Goal: Task Accomplishment & Management: Use online tool/utility

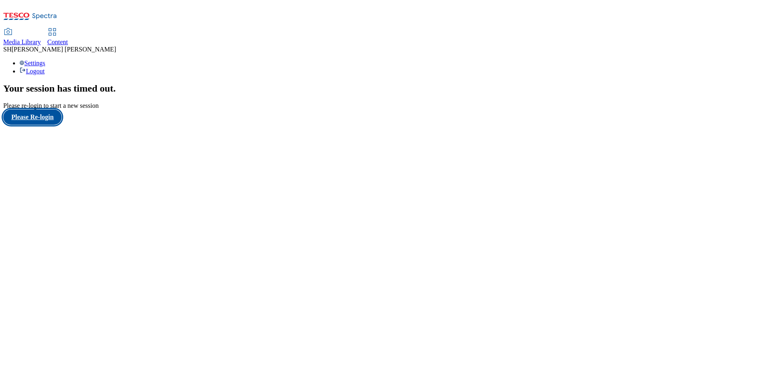
click at [44, 125] on button "Please Re-login" at bounding box center [32, 116] width 58 height 15
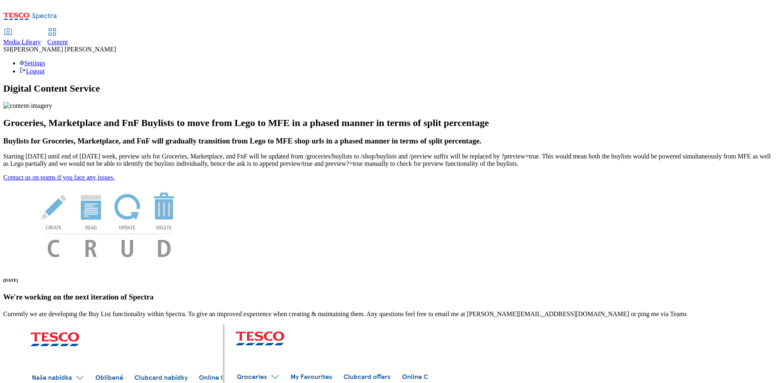
click at [41, 39] on span "Media Library" at bounding box center [22, 42] width 38 height 7
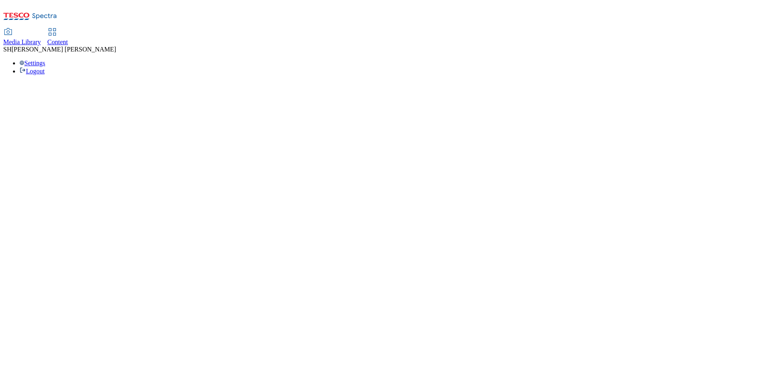
select select "flare-ghs"
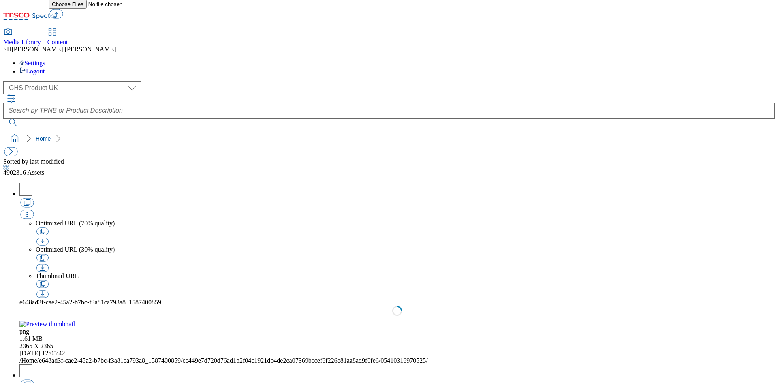
click at [68, 39] on div "Content" at bounding box center [57, 42] width 21 height 7
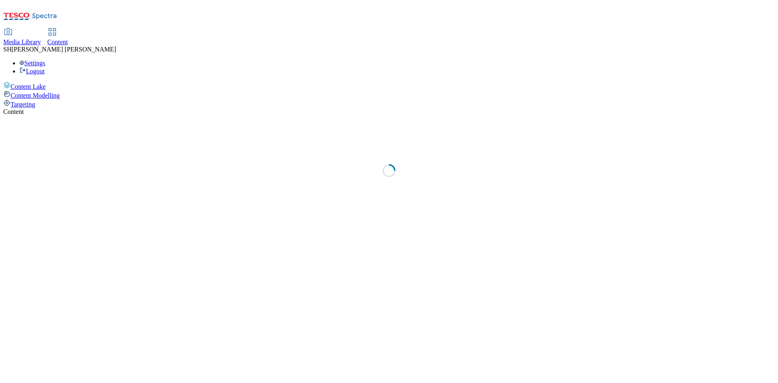
select select "ghs-uk"
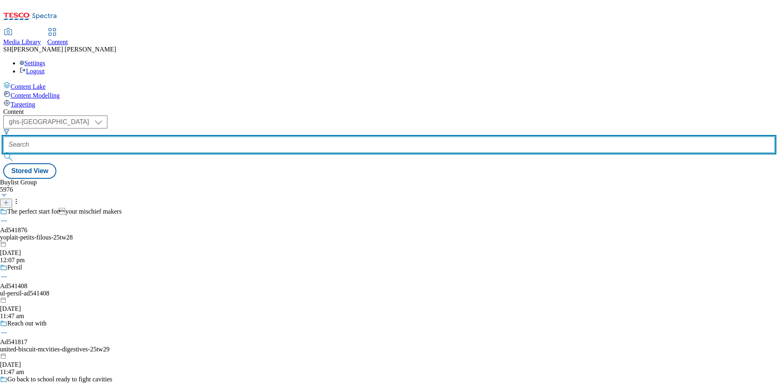
click at [183, 137] on input "text" at bounding box center [389, 145] width 772 height 16
paste input "mondelez-cadbury-bars-25tw25"
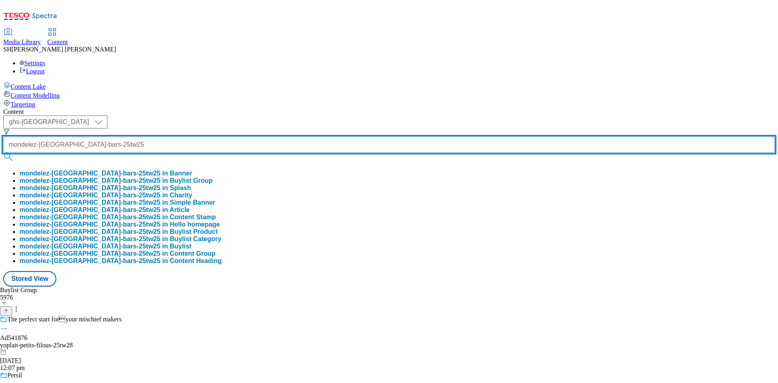
scroll to position [0, 21]
type input "mondelez-cadbury-bars-25tw25"
click at [3, 153] on button "submit" at bounding box center [8, 157] width 11 height 8
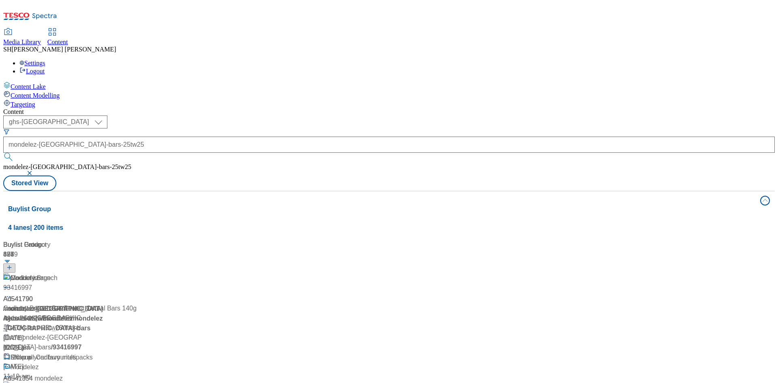
click at [194, 304] on div "Cadbury Brunch Bar Peanut Cereal Bars 140g / mondelez-cadbury-bars-25tw25 / mon…" at bounding box center [98, 343] width 191 height 78
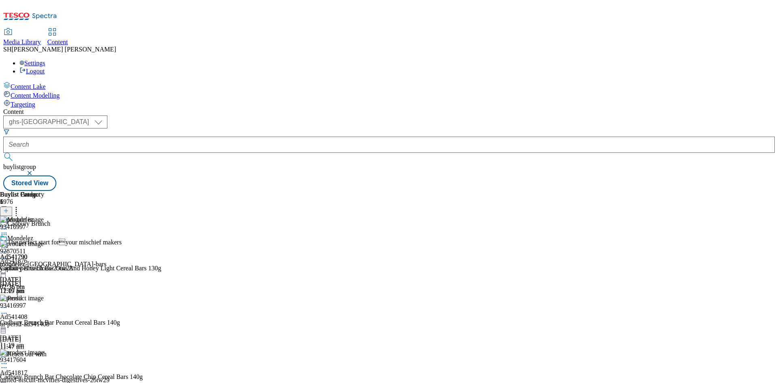
scroll to position [122, 0]
click at [7, 247] on circle at bounding box center [6, 247] width 1 height 1
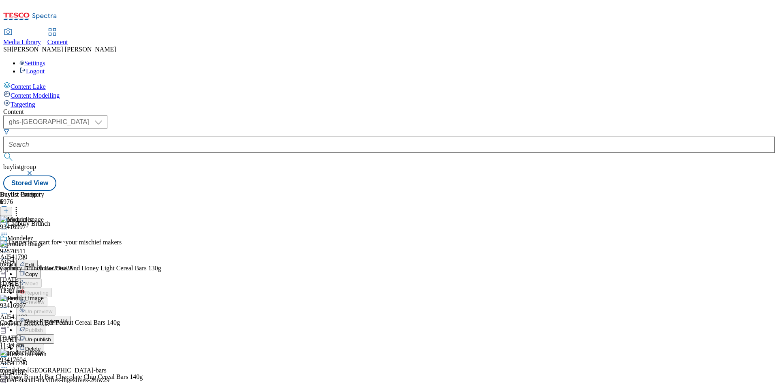
click at [51, 337] on span "Un-publish" at bounding box center [38, 340] width 26 height 6
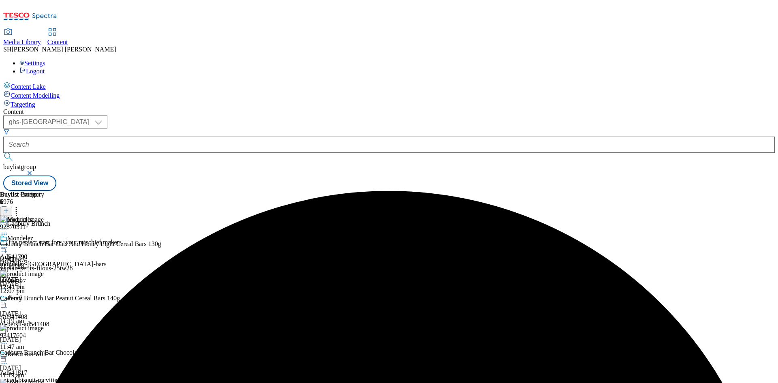
click at [8, 244] on icon at bounding box center [4, 248] width 8 height 8
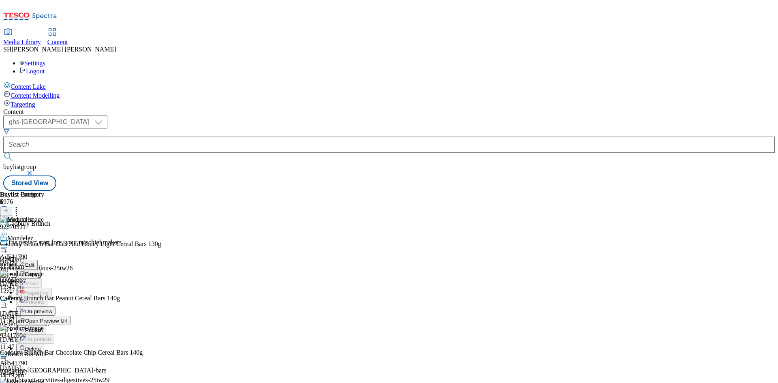
click at [52, 309] on span "Un-preview" at bounding box center [38, 312] width 27 height 6
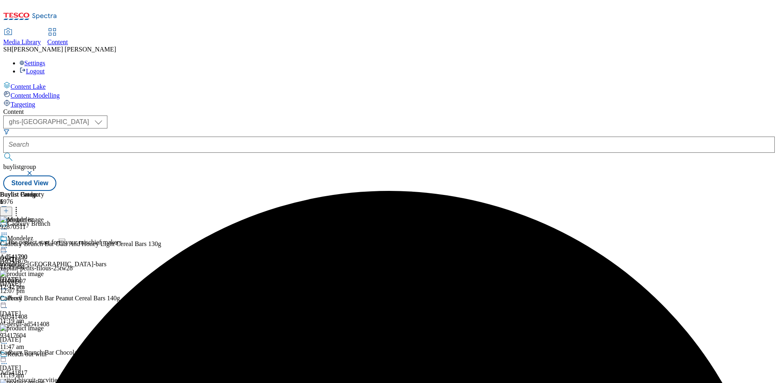
click at [20, 206] on icon at bounding box center [16, 210] width 8 height 8
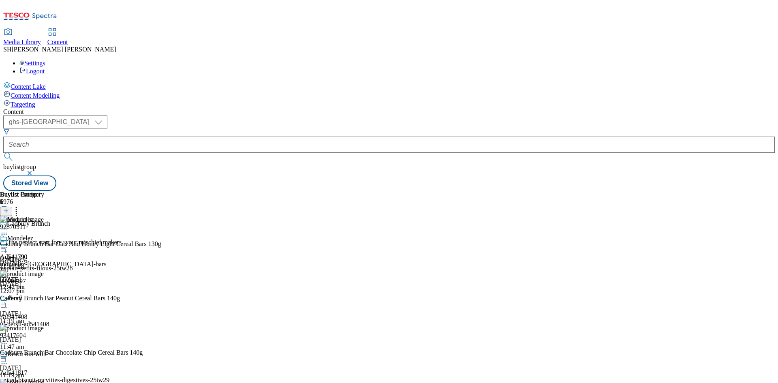
click at [9, 208] on icon at bounding box center [6, 211] width 6 height 6
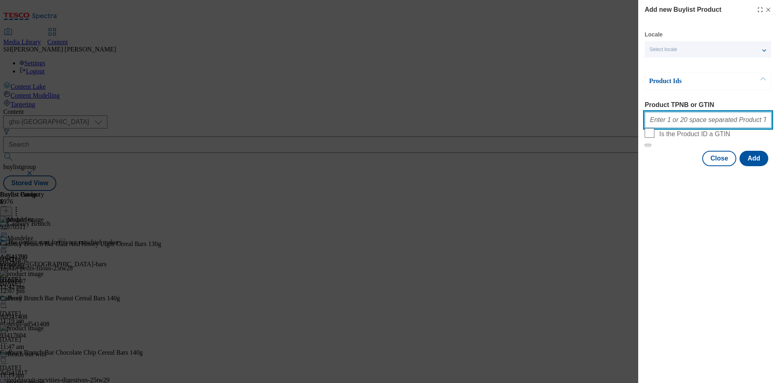
click at [684, 124] on input "Product TPNB or GTIN" at bounding box center [708, 120] width 127 height 16
paste input "97029153"
click at [696, 121] on input "97029153" at bounding box center [708, 120] width 127 height 16
paste input "97018680"
click at [719, 127] on input "97029153 97018680" at bounding box center [708, 120] width 127 height 16
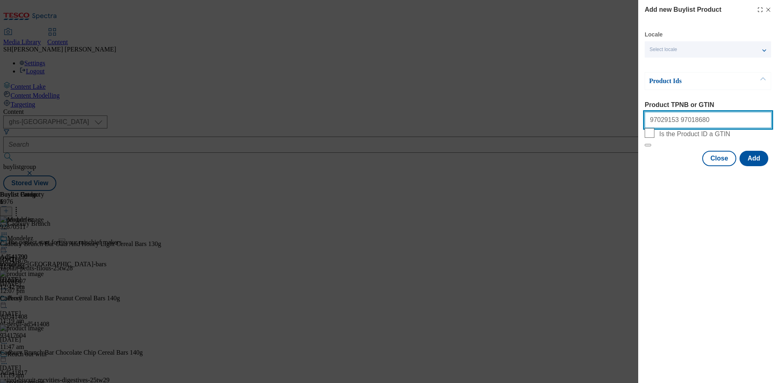
paste input "96766986"
click at [731, 123] on input "97029153 97018680 96766986" at bounding box center [708, 120] width 127 height 16
paste input "96809770"
click at [747, 122] on input "97029153 97018680 96766986 96809770" at bounding box center [708, 120] width 127 height 16
paste input "96874610"
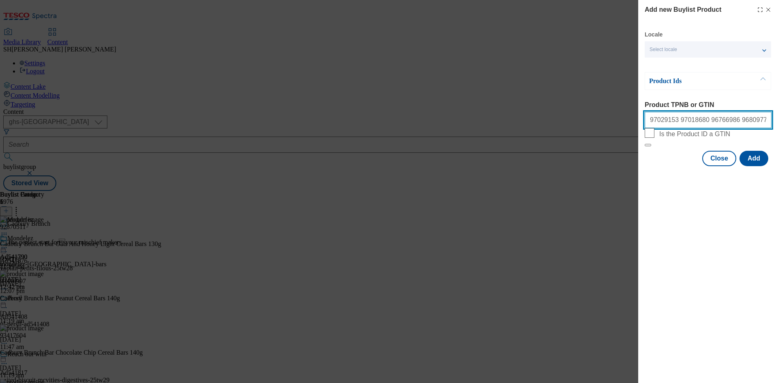
click at [764, 122] on input "97029153 97018680 96766986 96809770 96874610" at bounding box center [708, 120] width 127 height 16
paste input "96983901"
type input "97029153 97018680 96766986 96809770 96874610 96983901"
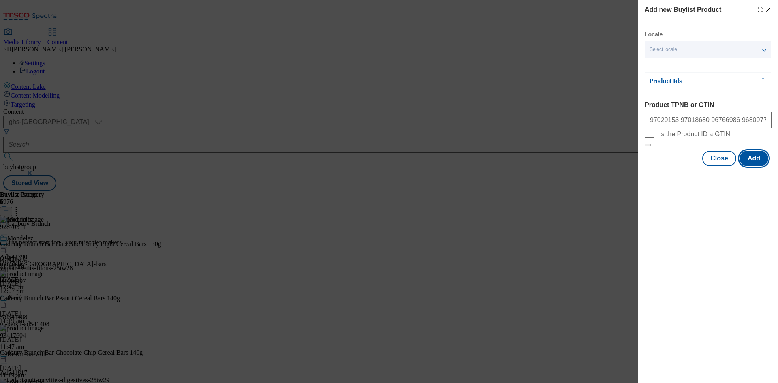
click at [757, 166] on button "Add" at bounding box center [754, 158] width 29 height 15
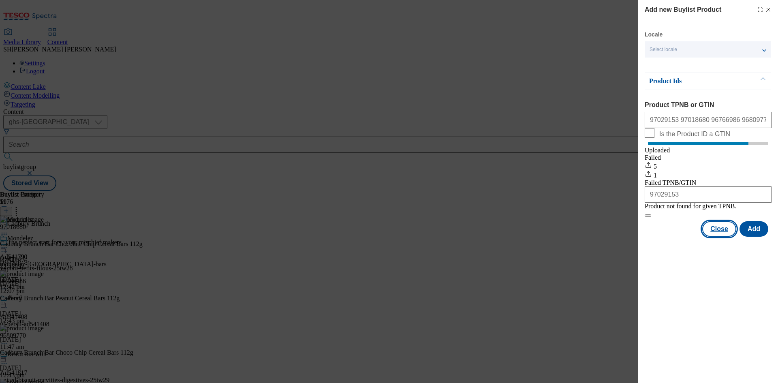
click at [712, 237] on button "Close" at bounding box center [720, 228] width 34 height 15
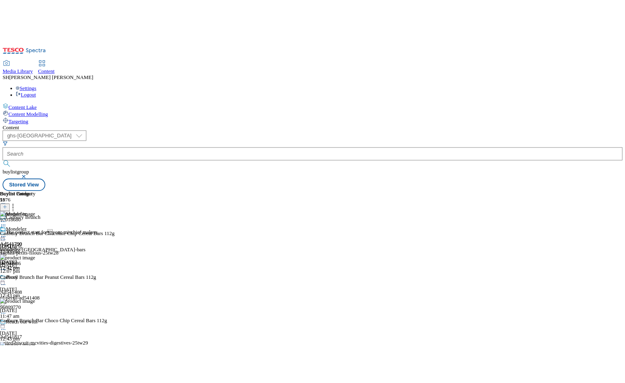
scroll to position [519, 0]
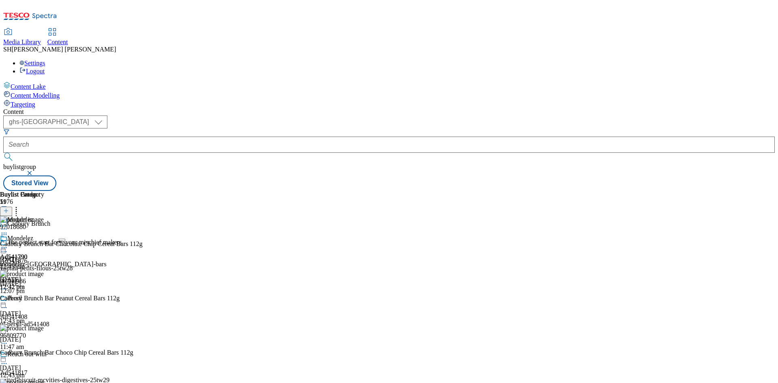
click at [5, 247] on circle at bounding box center [4, 247] width 1 height 1
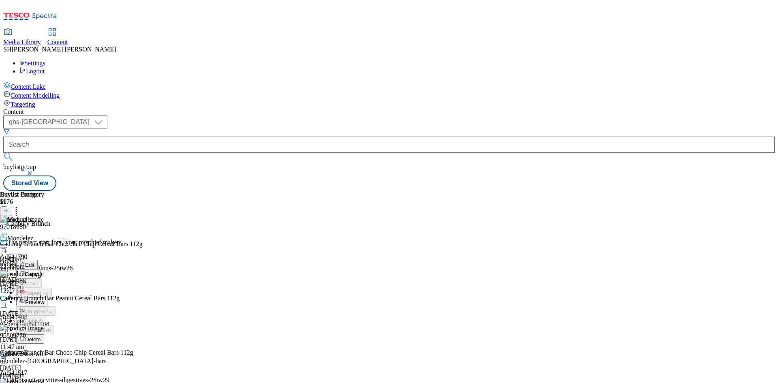
click at [44, 299] on span "Preview" at bounding box center [34, 302] width 19 height 6
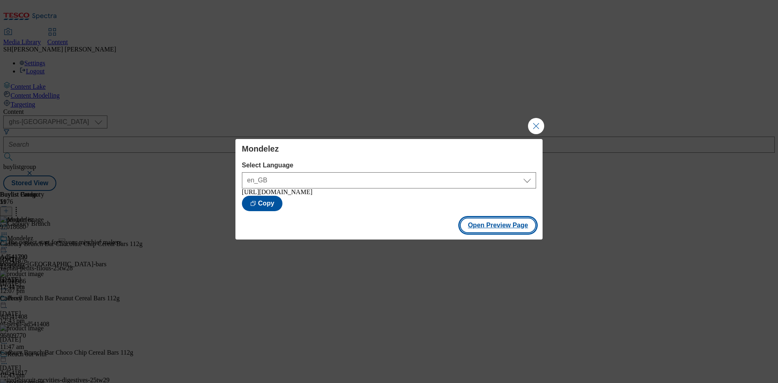
click at [513, 233] on button "Open Preview Page" at bounding box center [498, 225] width 77 height 15
click at [531, 125] on button "Close Modal" at bounding box center [536, 126] width 16 height 16
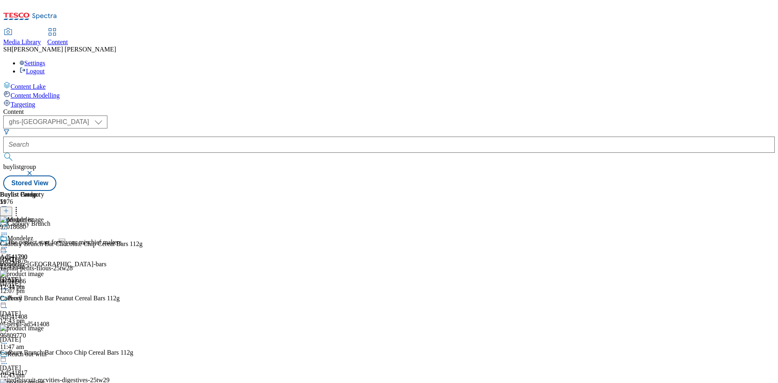
click at [12, 207] on button at bounding box center [6, 211] width 12 height 9
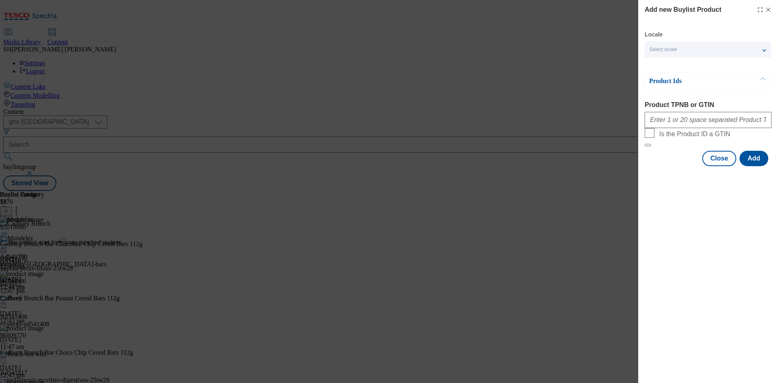
click at [772, 9] on icon "Modal" at bounding box center [768, 9] width 6 height 6
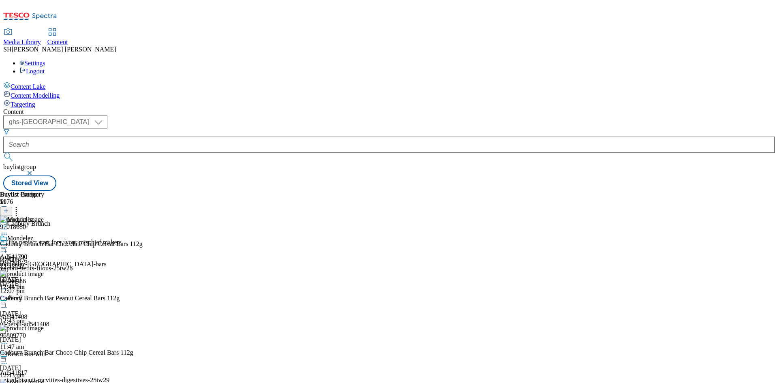
click at [20, 206] on icon at bounding box center [16, 210] width 8 height 8
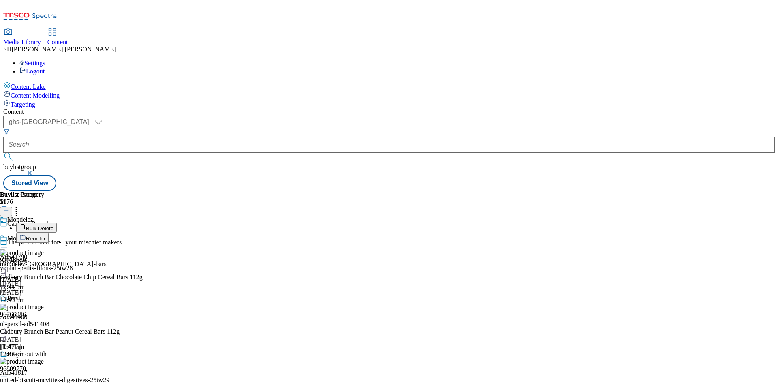
click at [45, 236] on span "Reorder" at bounding box center [35, 239] width 19 height 6
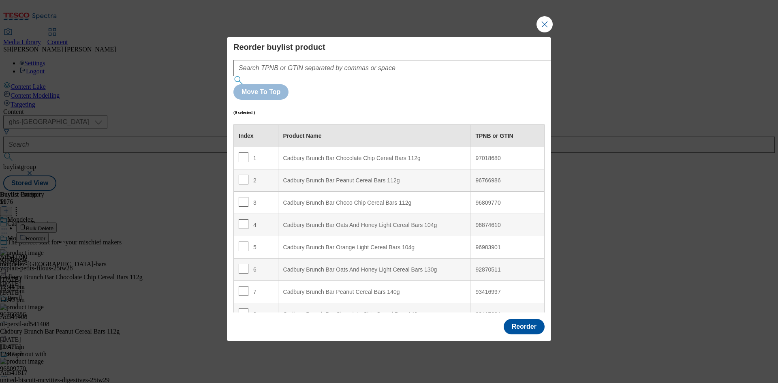
click at [322, 222] on div "Cadbury Brunch Bar Oats And Honey Light Cereal Bars 104g" at bounding box center [374, 225] width 182 height 7
click at [242, 219] on input "Modal" at bounding box center [244, 224] width 10 height 10
checkbox input "true"
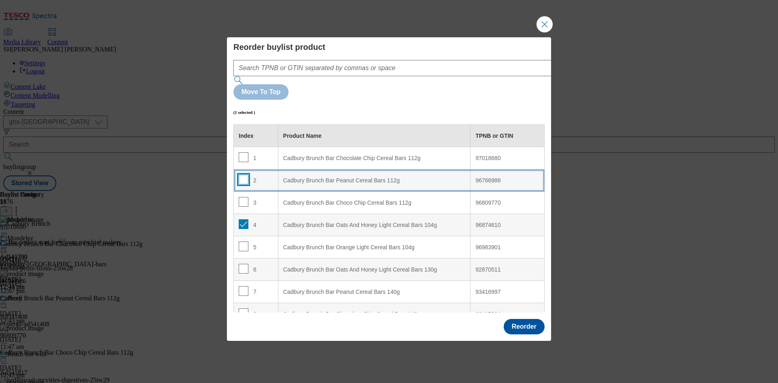
click at [242, 175] on input "Modal" at bounding box center [244, 180] width 10 height 10
checkbox input "true"
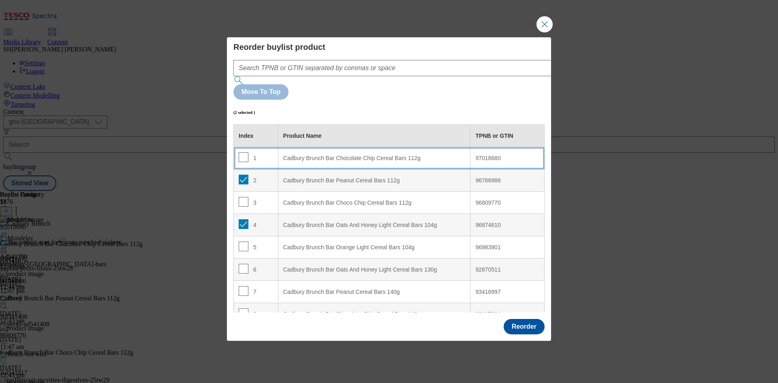
click at [321, 155] on div "Cadbury Brunch Bar Chocolate Chip Cereal Bars 112g" at bounding box center [374, 158] width 182 height 7
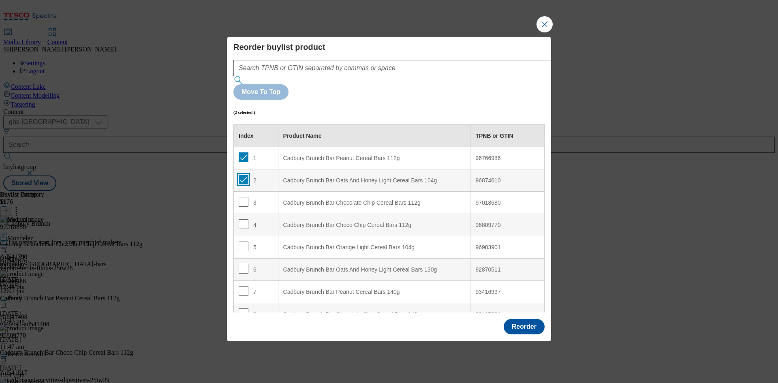
click at [241, 175] on input "Modal" at bounding box center [244, 180] width 10 height 10
checkbox input "false"
click at [306, 155] on div "Cadbury Brunch Bar Peanut Cereal Bars 112g" at bounding box center [374, 158] width 182 height 7
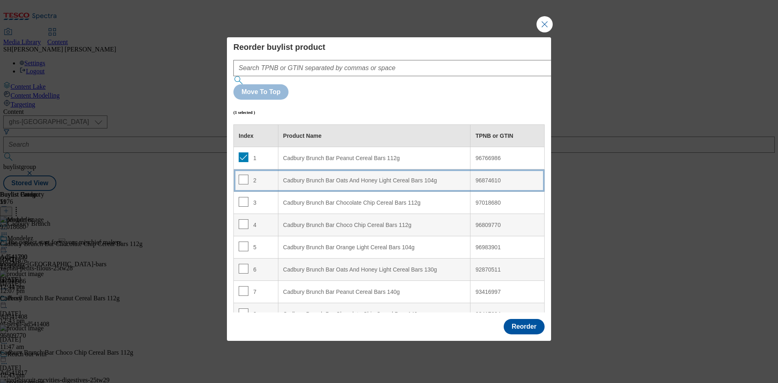
click at [315, 177] on div "Cadbury Brunch Bar Oats And Honey Light Cereal Bars 104g" at bounding box center [374, 180] width 182 height 7
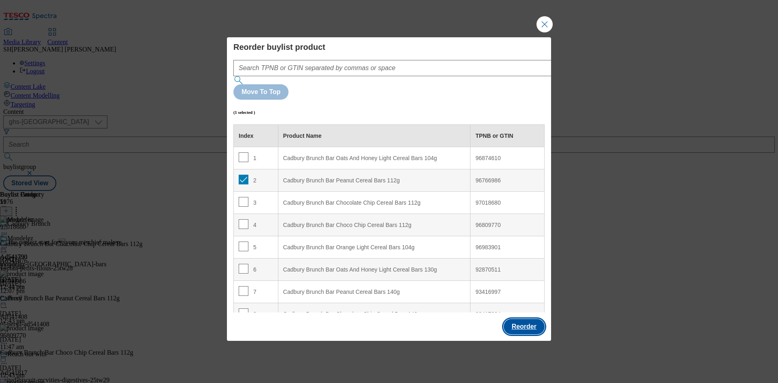
click at [519, 319] on button "Reorder" at bounding box center [524, 326] width 41 height 15
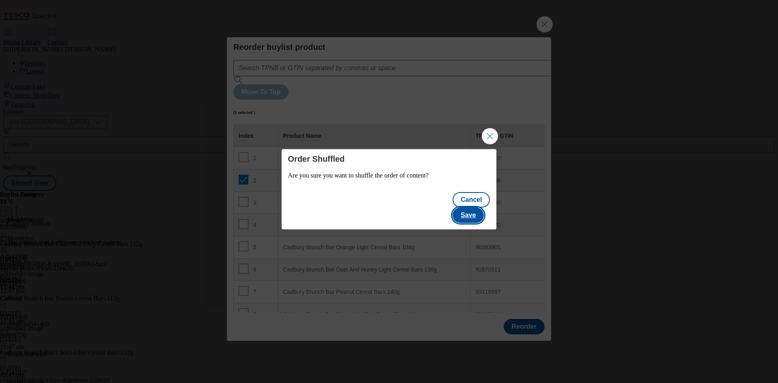
click at [475, 208] on button "Save" at bounding box center [468, 215] width 31 height 15
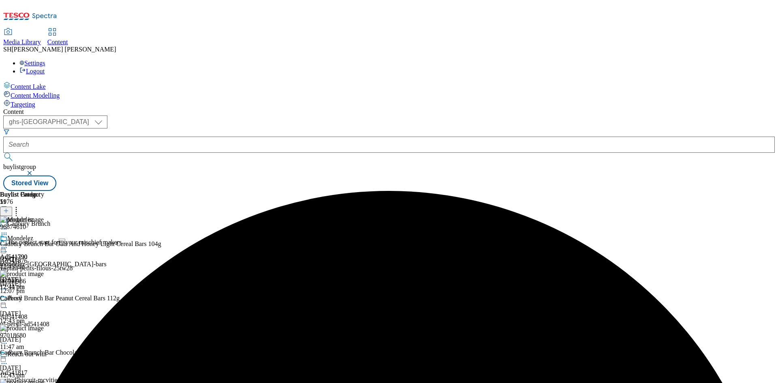
click at [20, 206] on icon at bounding box center [16, 210] width 8 height 8
click at [107, 268] on div "Mondelez Ad541790 mondelez-cadbury-bars 18 Aug 2025 12:44 pm" at bounding box center [53, 296] width 107 height 56
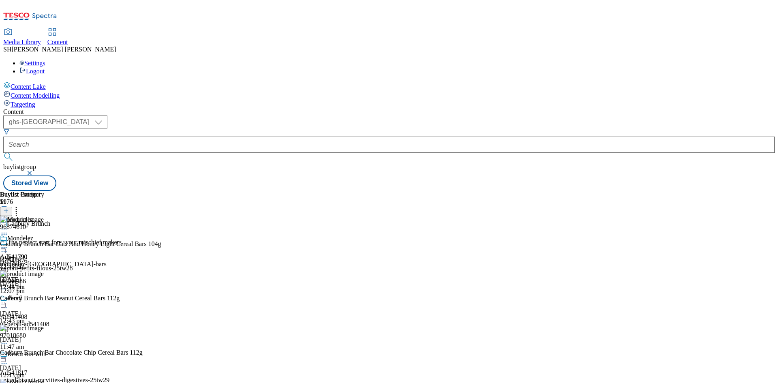
click at [8, 244] on icon at bounding box center [4, 248] width 8 height 8
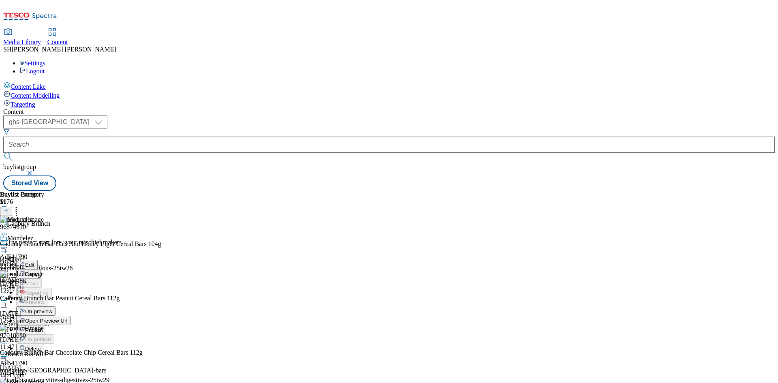
click at [43, 327] on span "Publish" at bounding box center [34, 330] width 18 height 6
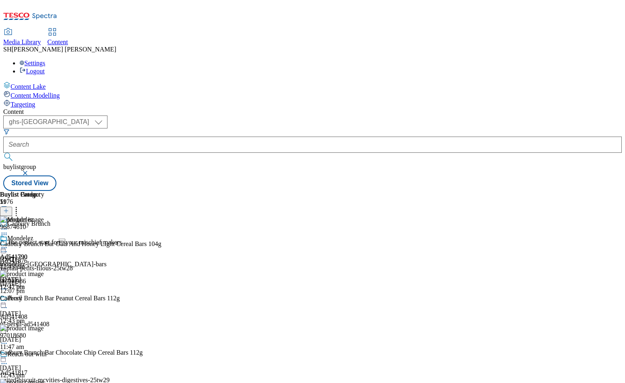
scroll to position [0, 95]
click at [8, 244] on icon at bounding box center [4, 248] width 8 height 8
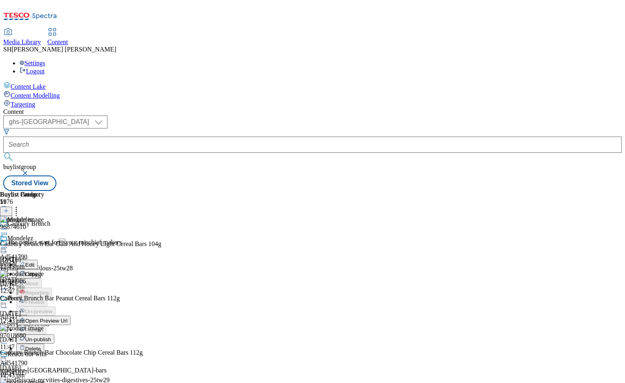
click at [107, 251] on div "Mondelez Edit Copy Move Reporting Preview Un-preview Open Preview Url Publish U…" at bounding box center [53, 316] width 107 height 162
